Goal: Check status: Check status

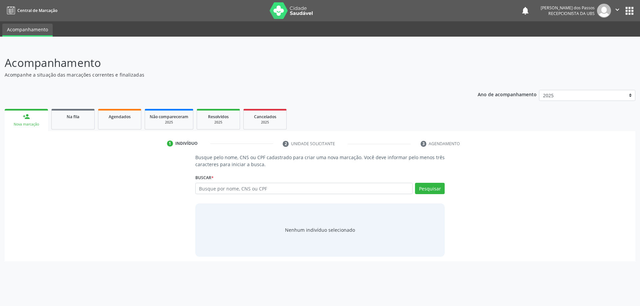
click at [24, 121] on link "person_add Nova marcação" at bounding box center [26, 120] width 43 height 22
click at [119, 118] on span "Agendados" at bounding box center [120, 117] width 22 height 6
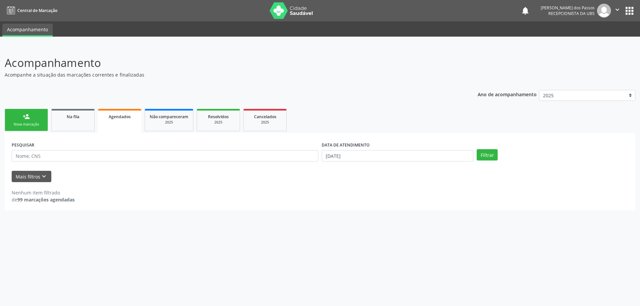
drag, startPoint x: 118, startPoint y: 117, endPoint x: 123, endPoint y: 117, distance: 4.3
click at [123, 117] on span "Agendados" at bounding box center [120, 117] width 22 height 6
click at [341, 156] on input "[DATE]" at bounding box center [397, 155] width 152 height 11
click at [401, 206] on span "10" at bounding box center [399, 203] width 13 height 13
type input "[DATE]"
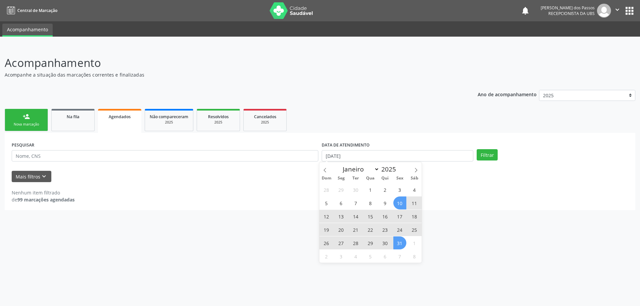
click at [399, 244] on span "31" at bounding box center [399, 243] width 13 height 13
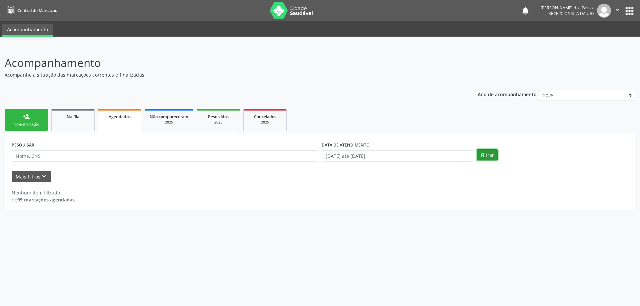
click at [491, 159] on button "Filtrar" at bounding box center [486, 154] width 21 height 11
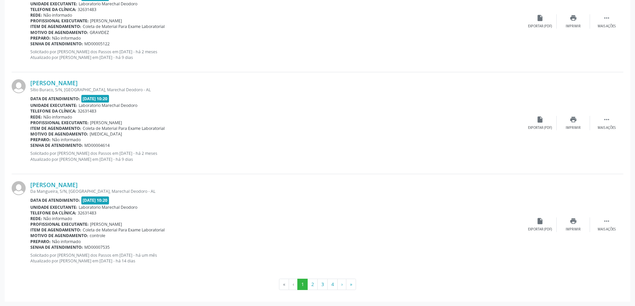
scroll to position [1459, 0]
click at [312, 283] on button "2" at bounding box center [312, 283] width 10 height 11
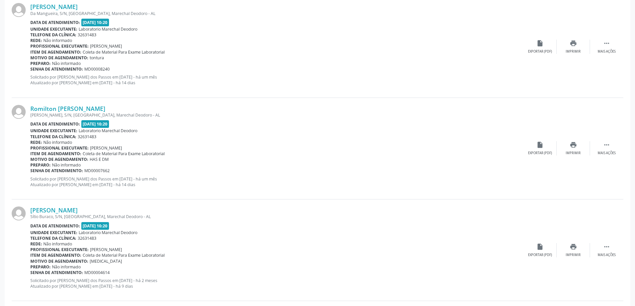
scroll to position [1226, 0]
